Goal: Information Seeking & Learning: Learn about a topic

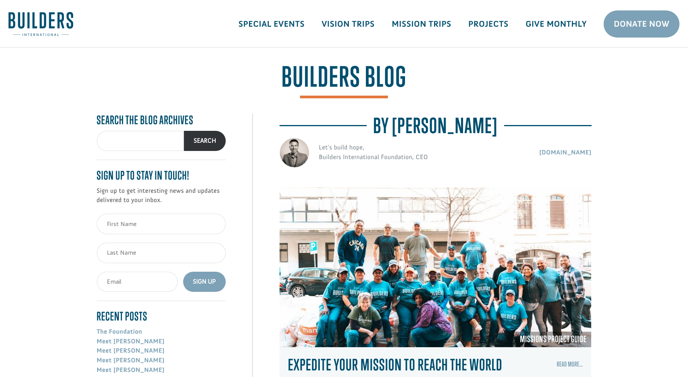
click at [294, 151] on img at bounding box center [294, 153] width 30 height 30
click at [296, 158] on img at bounding box center [294, 153] width 30 height 30
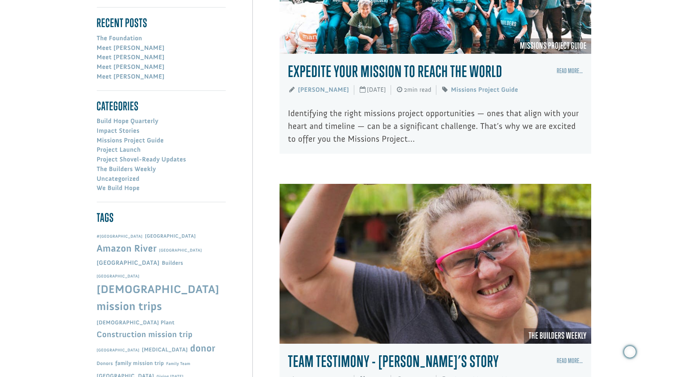
scroll to position [292, 0]
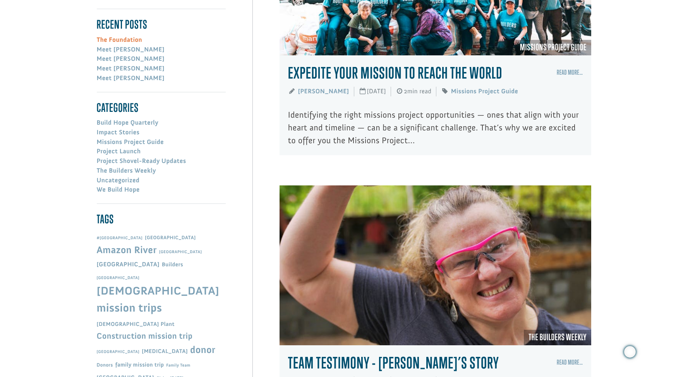
click at [129, 40] on link "The Foundation" at bounding box center [120, 40] width 46 height 8
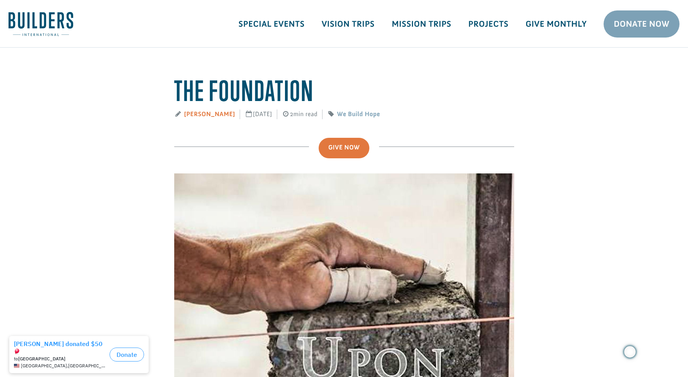
click at [191, 114] on link "[PERSON_NAME]" at bounding box center [209, 114] width 51 height 8
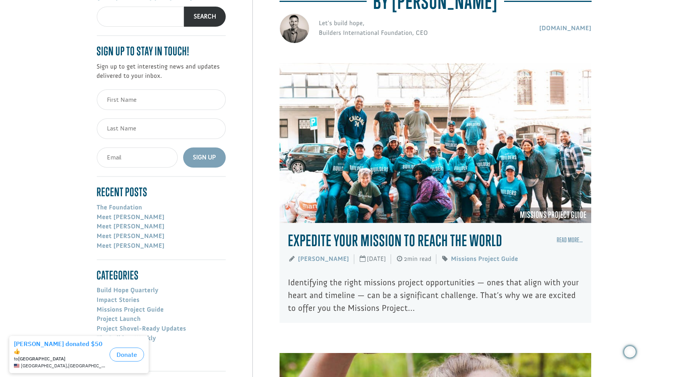
scroll to position [126, 0]
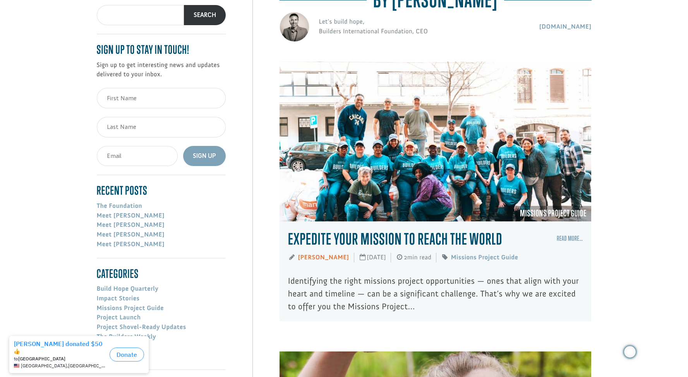
click at [326, 260] on link "Ryan Moore" at bounding box center [323, 258] width 51 height 8
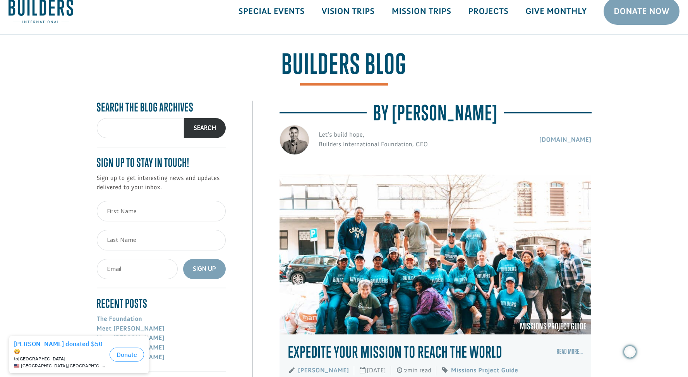
scroll to position [157, 0]
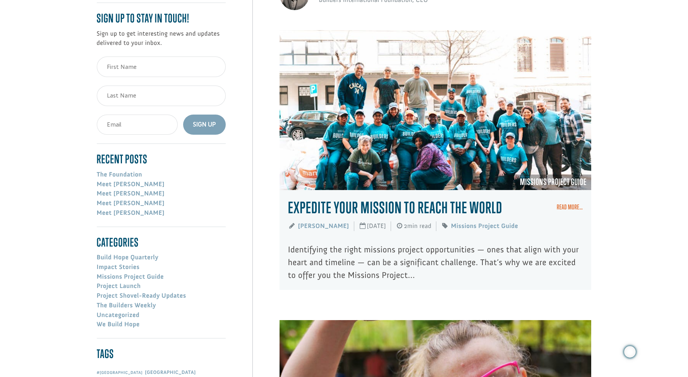
click at [571, 206] on link "Read More…" at bounding box center [570, 207] width 26 height 8
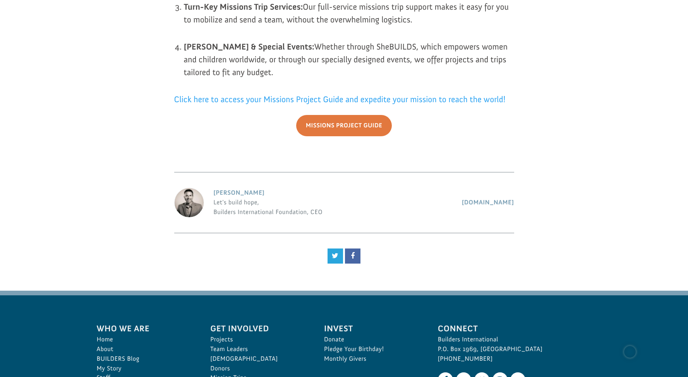
scroll to position [723, 0]
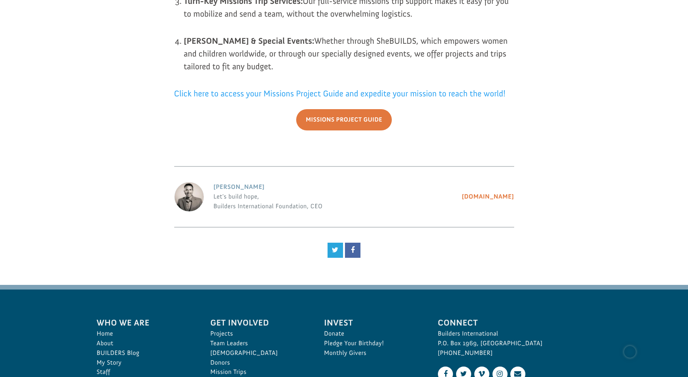
click at [492, 200] on link "buildersintl.org" at bounding box center [488, 197] width 52 height 8
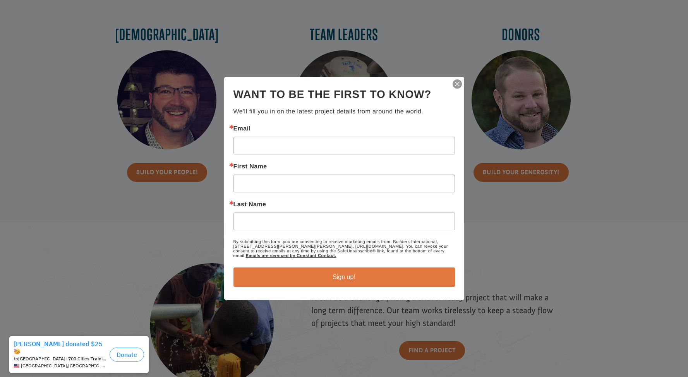
scroll to position [499, 0]
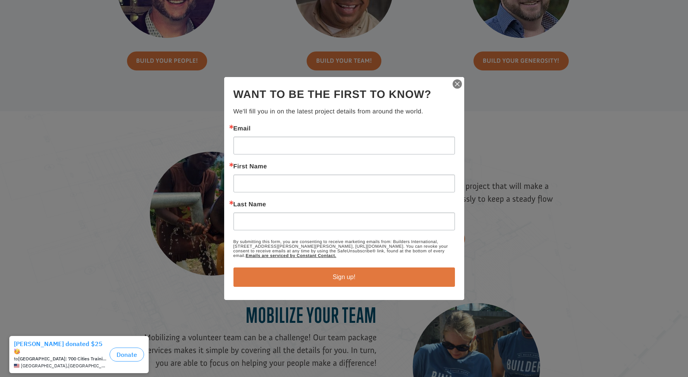
click at [457, 82] on img "button" at bounding box center [457, 84] width 11 height 11
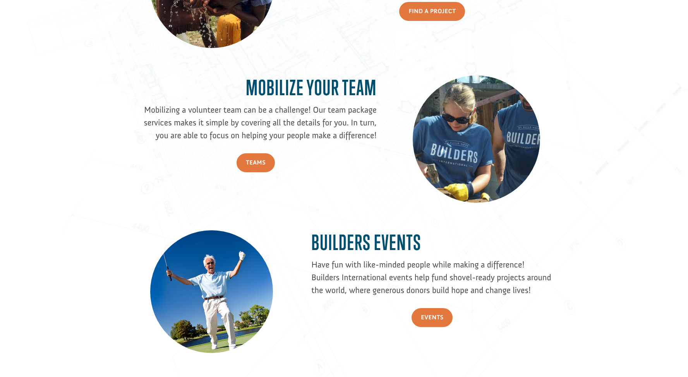
scroll to position [0, 0]
